Goal: Task Accomplishment & Management: Manage account settings

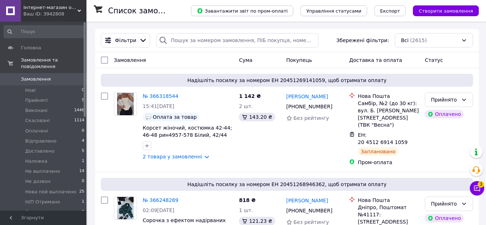
click at [176, 12] on div "Список замовлень" at bounding box center [142, 11] width 68 height 22
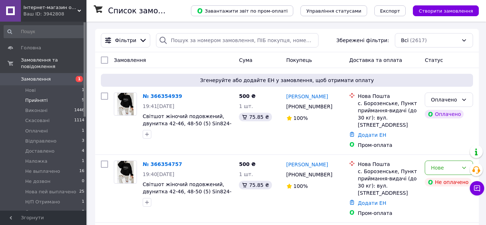
click at [39, 97] on span "Прийняті" at bounding box center [36, 100] width 22 height 6
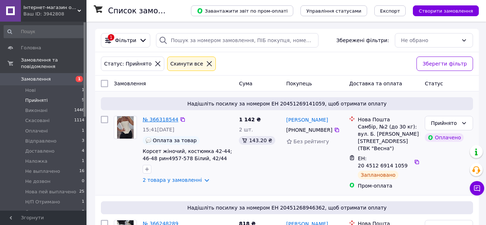
drag, startPoint x: 158, startPoint y: 103, endPoint x: 147, endPoint y: 118, distance: 18.8
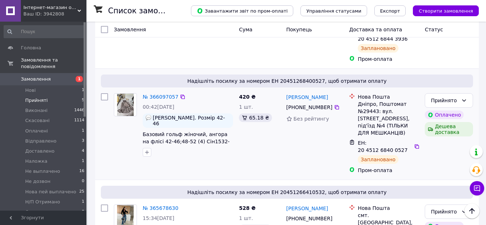
scroll to position [352, 0]
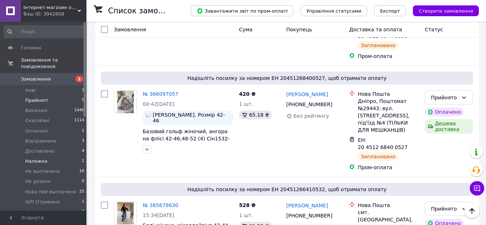
click at [45, 156] on li "Наложка 1" at bounding box center [44, 161] width 89 height 10
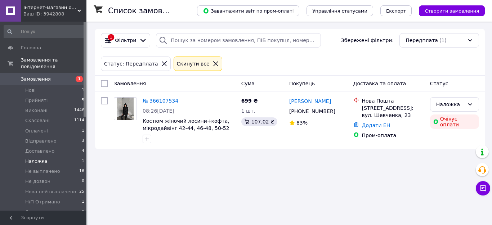
click at [212, 63] on icon at bounding box center [215, 63] width 6 height 6
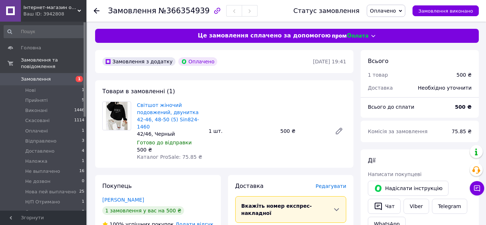
click at [171, 13] on span "№366354939" at bounding box center [183, 10] width 51 height 9
drag, startPoint x: 196, startPoint y: 119, endPoint x: 167, endPoint y: 121, distance: 28.9
click at [167, 121] on span "Світшот жіночий подовжений, двунитка 42-46, 48-50 (5) Sin824-1460" at bounding box center [170, 115] width 66 height 29
copy link "Sin824-1460"
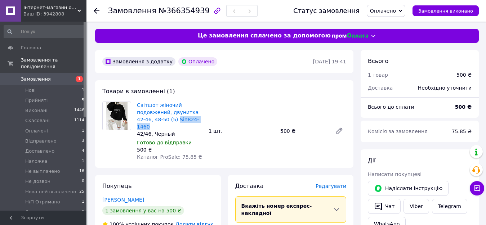
click at [387, 8] on span "Оплачено" at bounding box center [383, 11] width 26 height 6
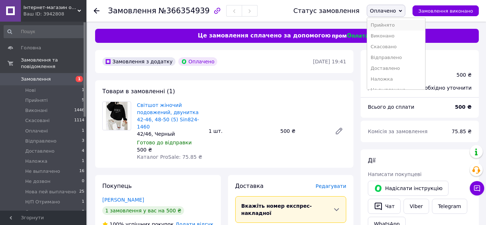
click at [387, 22] on li "Прийнято" at bounding box center [396, 25] width 58 height 11
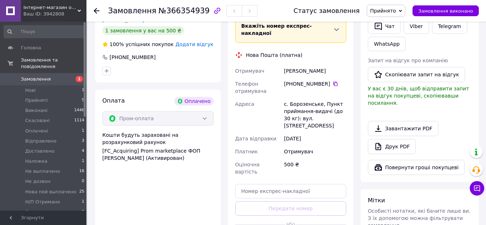
scroll to position [216, 0]
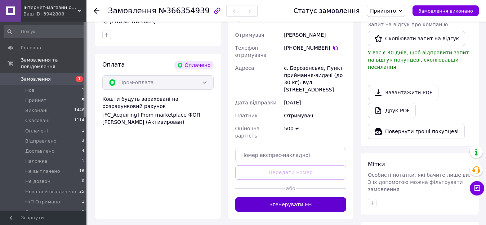
click at [319, 197] on button "Згенерувати ЕН" at bounding box center [290, 204] width 111 height 14
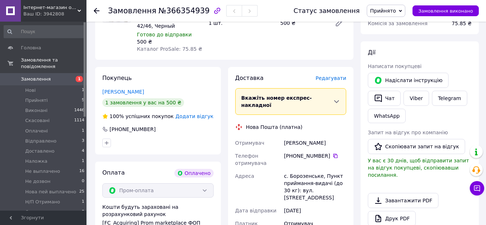
scroll to position [72, 0]
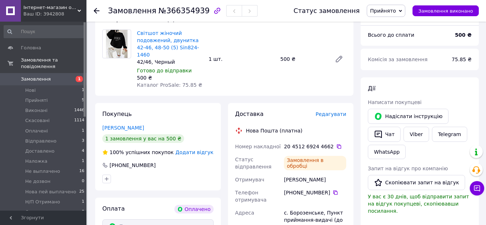
click at [380, 134] on icon "button" at bounding box center [378, 134] width 9 height 9
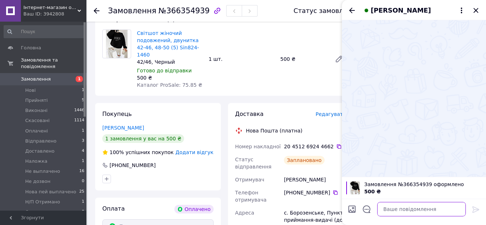
click at [391, 209] on textarea at bounding box center [421, 209] width 89 height 14
type textarea "Ваше замовлення прийнято!"
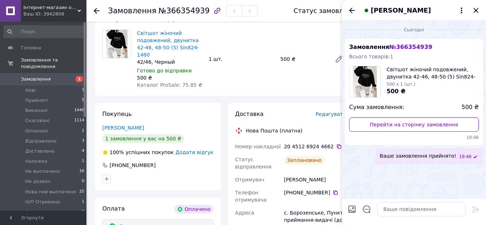
click at [476, 10] on icon "Закрити" at bounding box center [475, 10] width 5 height 5
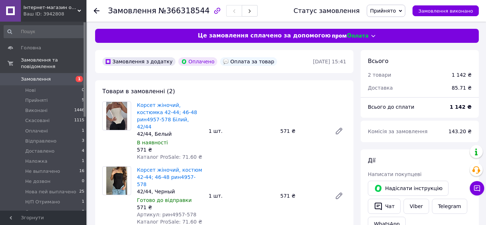
click at [172, 12] on span "№366318544" at bounding box center [183, 10] width 51 height 9
copy span "366318544"
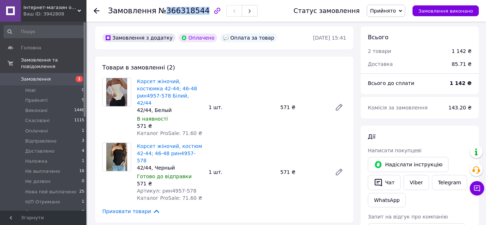
scroll to position [36, 0]
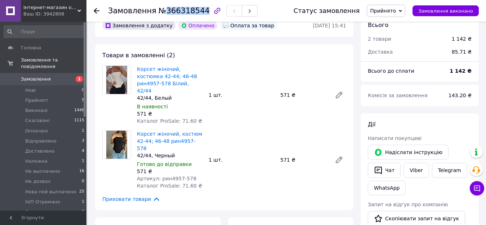
copy span "366318544"
drag, startPoint x: 191, startPoint y: 133, endPoint x: 160, endPoint y: 134, distance: 31.0
click at [160, 134] on span "Корсет жіночий, костюм 42-44; 46-48 рин4957-578" at bounding box center [170, 141] width 66 height 22
copy link "рин4957-578"
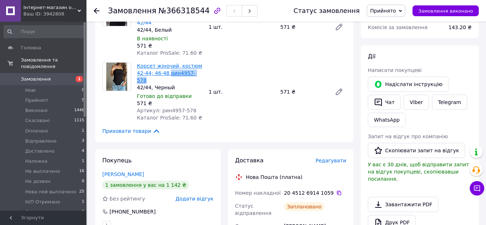
scroll to position [108, 0]
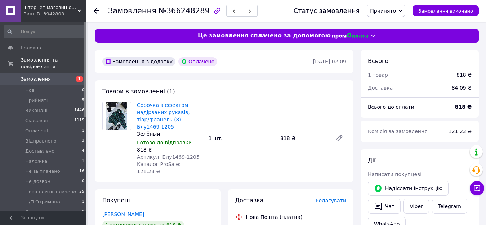
click at [185, 9] on span "№366248289" at bounding box center [183, 10] width 51 height 9
copy span "366248289"
drag, startPoint x: 199, startPoint y: 119, endPoint x: 165, endPoint y: 121, distance: 34.2
click at [165, 121] on span "Сорочка з ефектом надірваних рукавів, тіар/фланель (8) Блу1469-1205" at bounding box center [170, 115] width 66 height 29
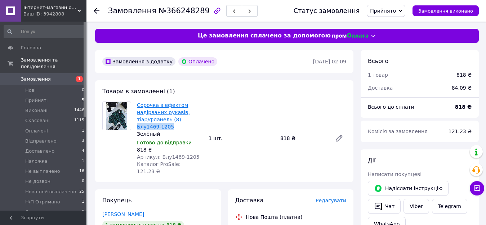
copy link "Блу1469-1205"
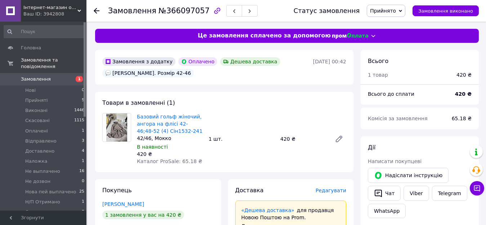
click at [176, 12] on span "№366097057" at bounding box center [183, 10] width 51 height 9
copy span "366097057"
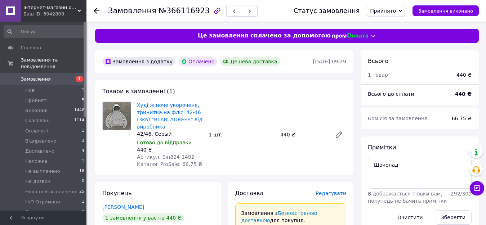
click at [179, 12] on span "№366116923" at bounding box center [183, 10] width 51 height 9
copy span "366116923"
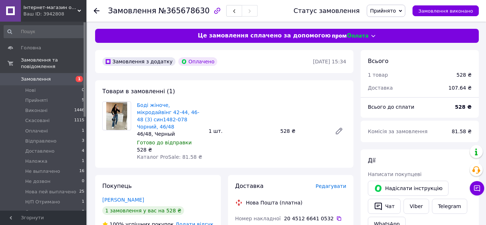
click at [181, 8] on span "№365678630" at bounding box center [183, 10] width 51 height 9
copy span "365678630"
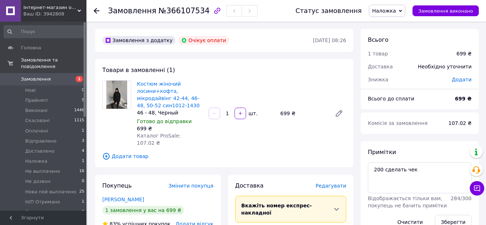
click at [171, 12] on span "№366107534" at bounding box center [183, 10] width 51 height 9
copy span "366107534"
drag, startPoint x: 185, startPoint y: 105, endPoint x: 152, endPoint y: 108, distance: 33.6
click at [152, 108] on span "Костюм жіночий лосини+кофта, мікродайвінг 42-44, 46-48, 50-52 син1012-1430" at bounding box center [170, 94] width 66 height 29
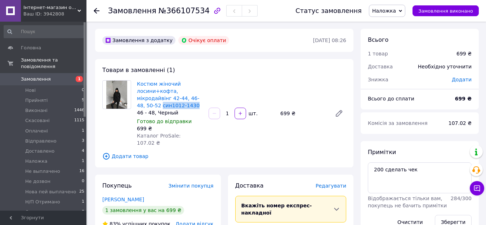
copy link "син1012-1430"
